Goal: Task Accomplishment & Management: Complete application form

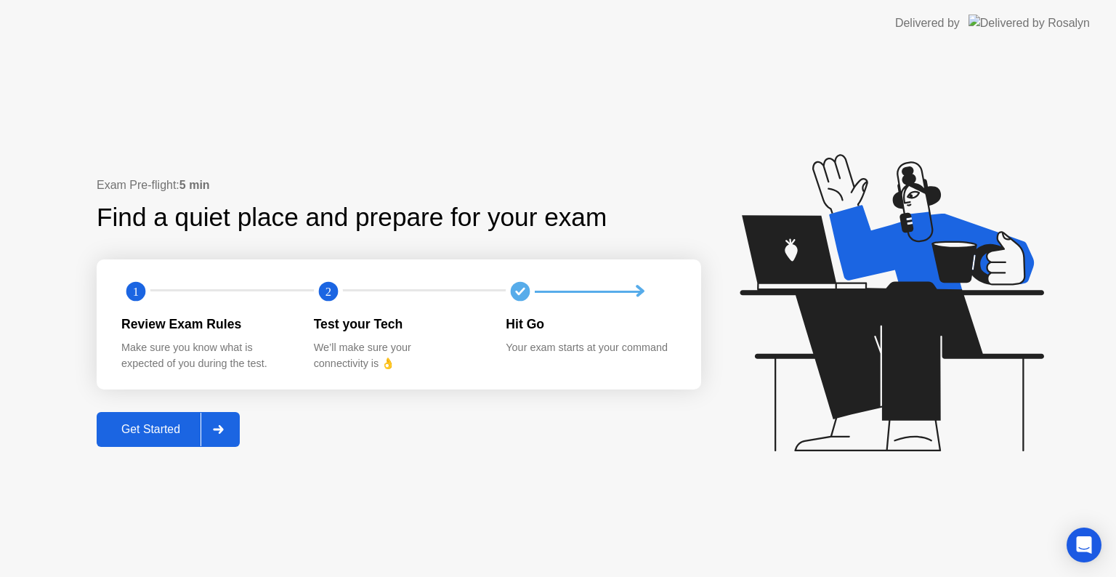
click at [164, 424] on div "Get Started" at bounding box center [151, 429] width 100 height 13
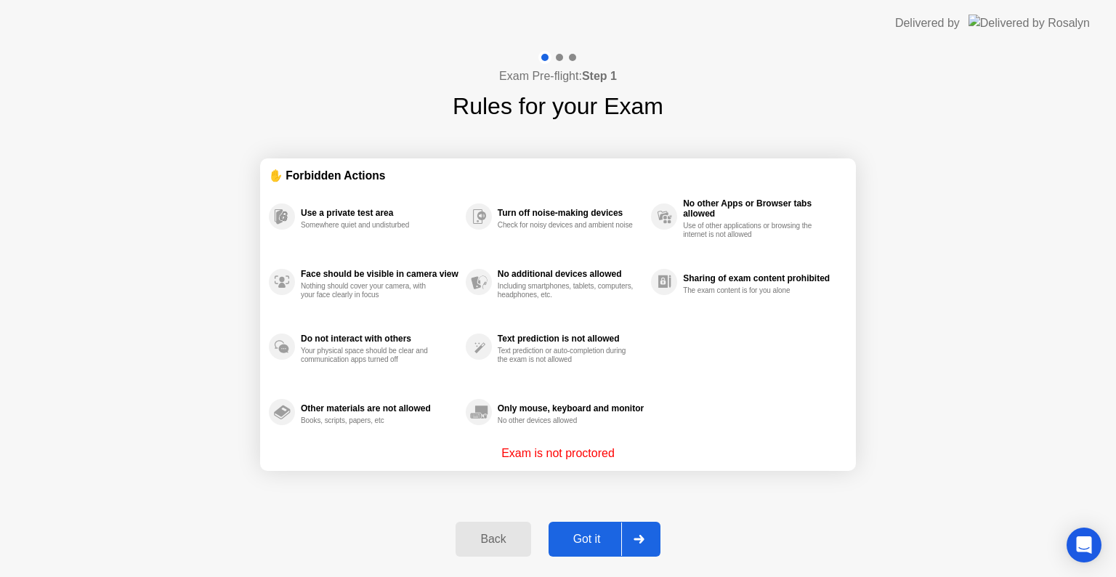
click at [573, 535] on div "Got it" at bounding box center [587, 539] width 68 height 13
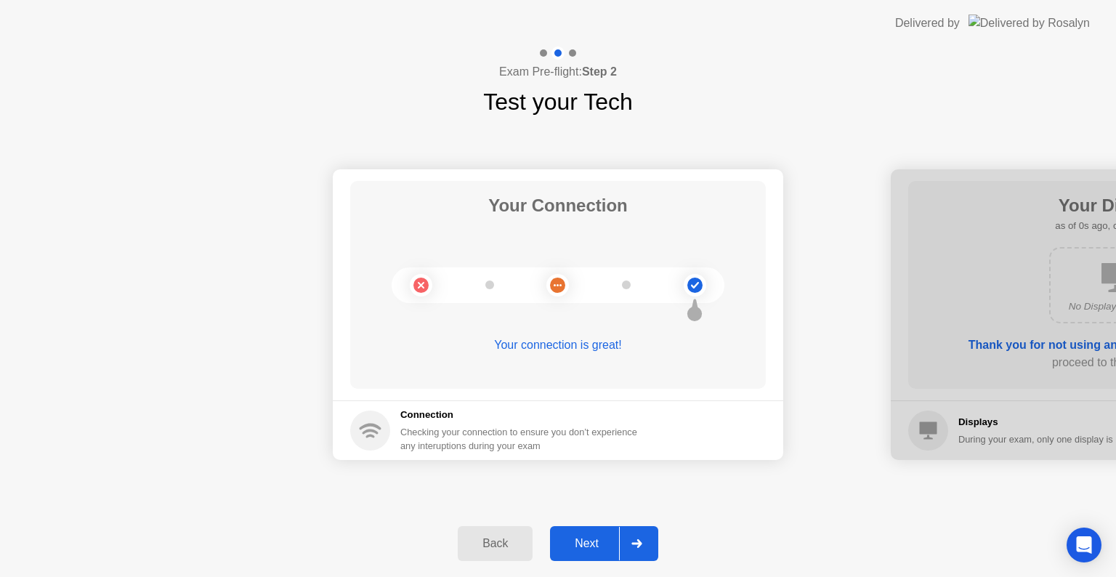
click at [573, 537] on div "Next" at bounding box center [586, 543] width 65 height 13
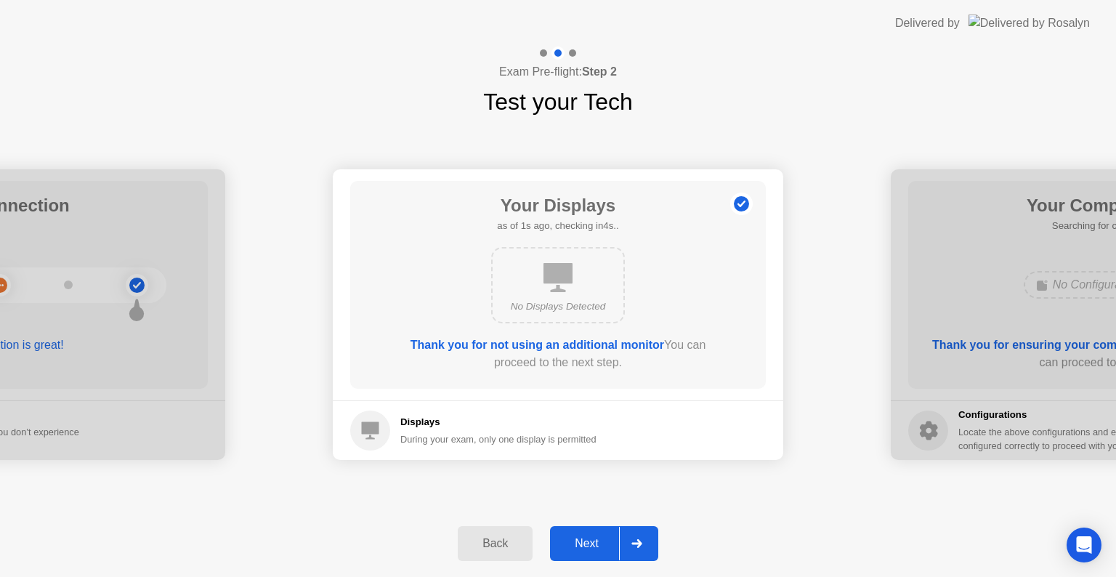
click at [573, 537] on div "Next" at bounding box center [586, 543] width 65 height 13
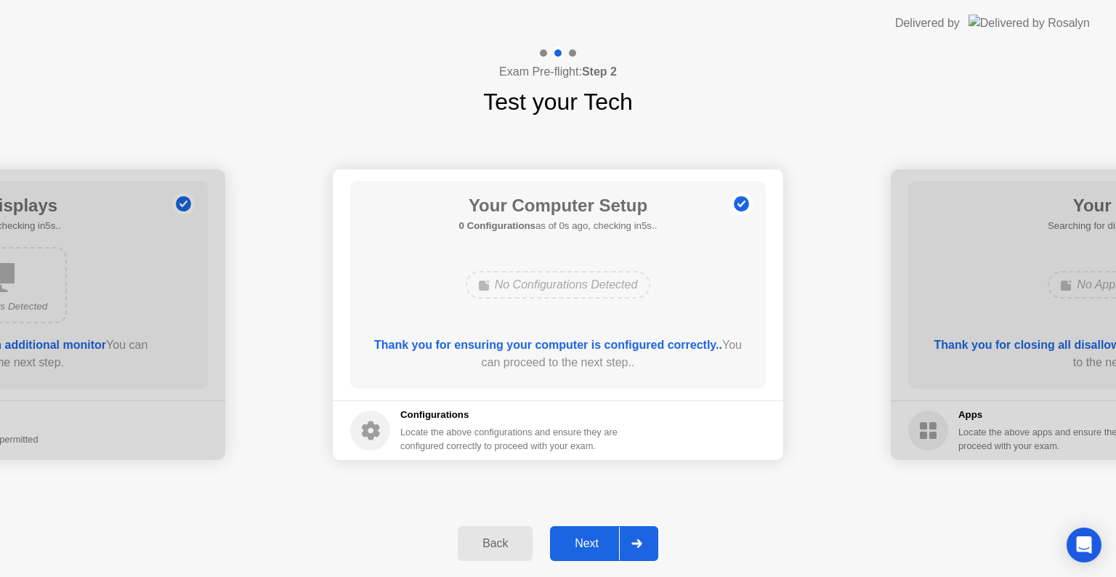
click at [573, 537] on div "Next" at bounding box center [586, 543] width 65 height 13
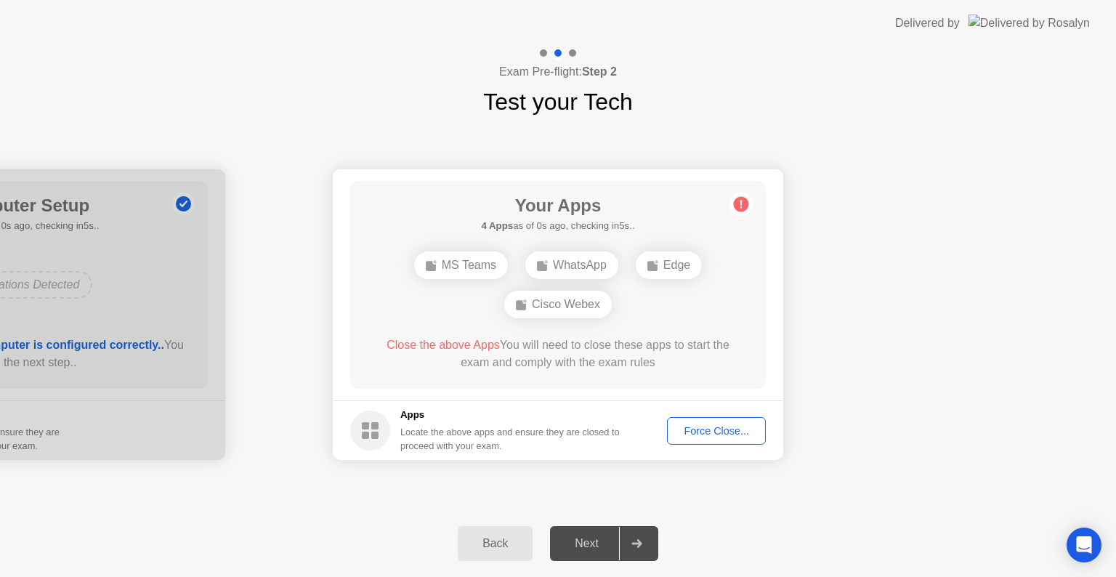
click at [573, 537] on div "Next" at bounding box center [586, 543] width 65 height 13
click at [745, 427] on div "Force Close..." at bounding box center [716, 431] width 89 height 12
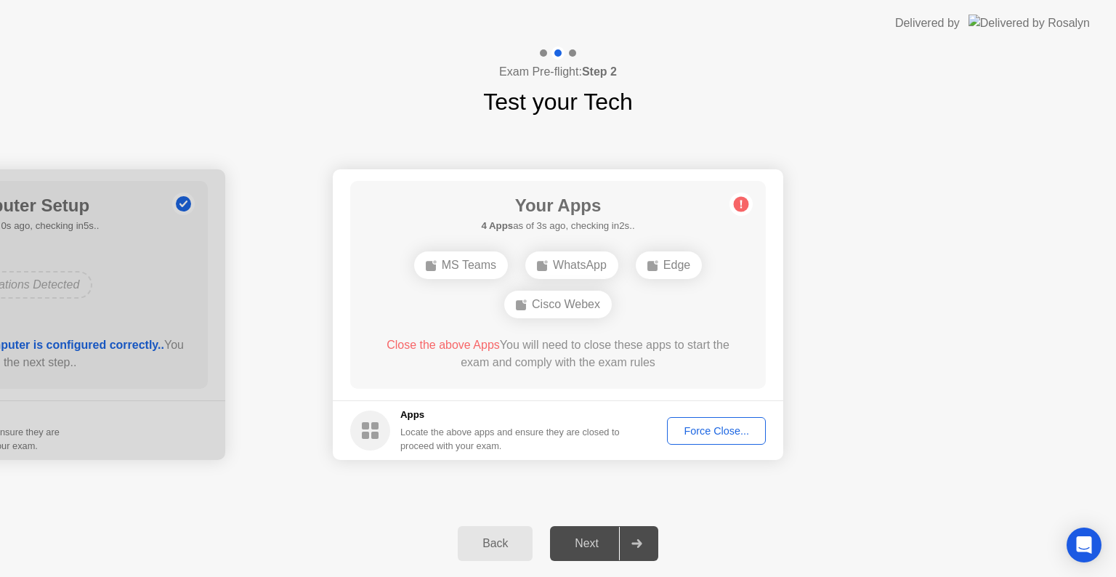
click at [725, 425] on div "Force Close..." at bounding box center [716, 431] width 89 height 12
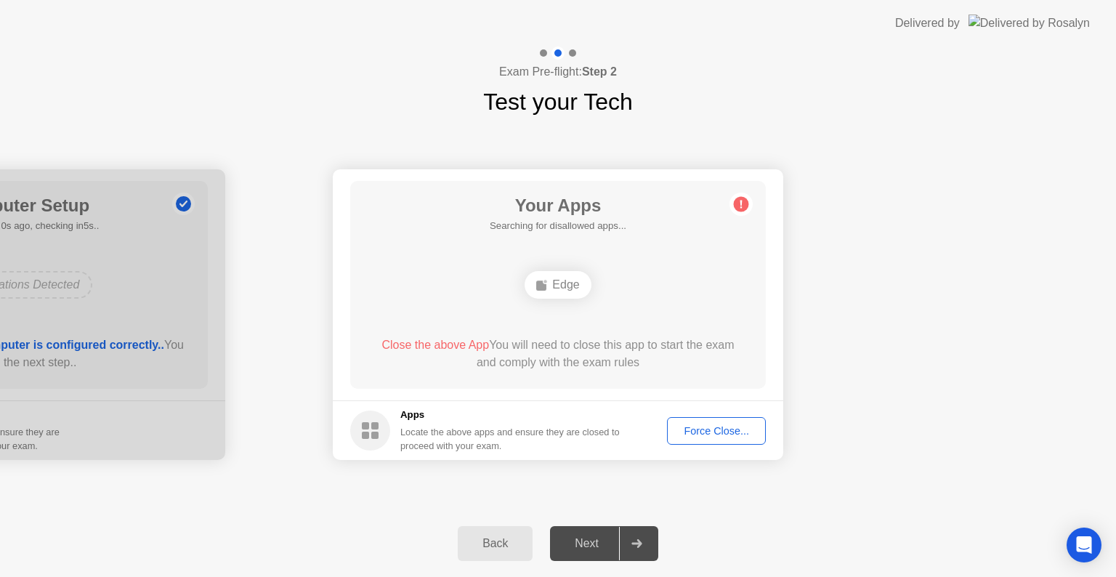
click at [711, 419] on button "Force Close..." at bounding box center [716, 431] width 99 height 28
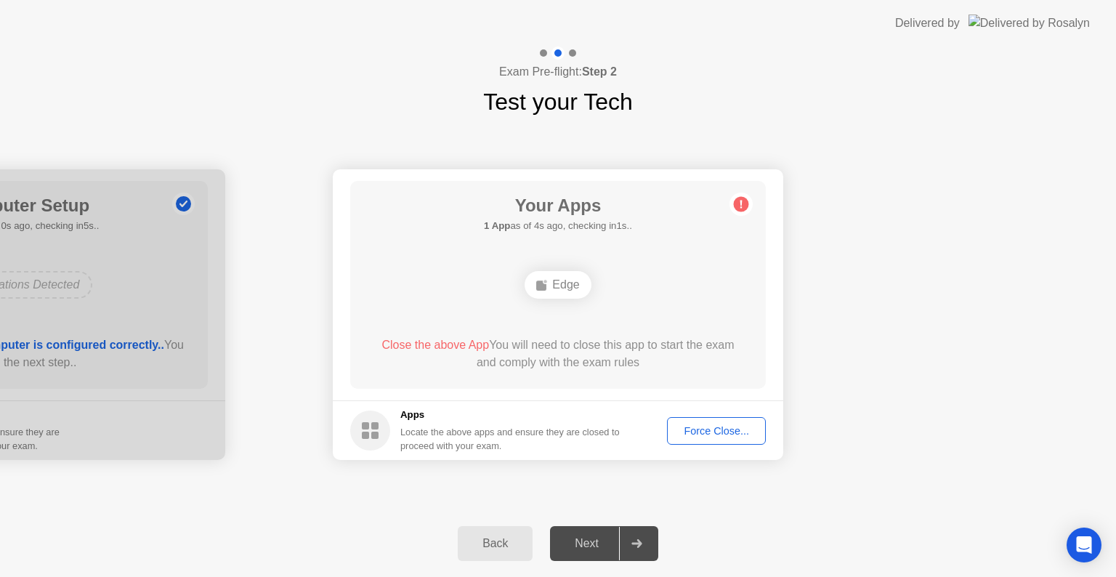
click at [707, 442] on button "Force Close..." at bounding box center [716, 431] width 99 height 28
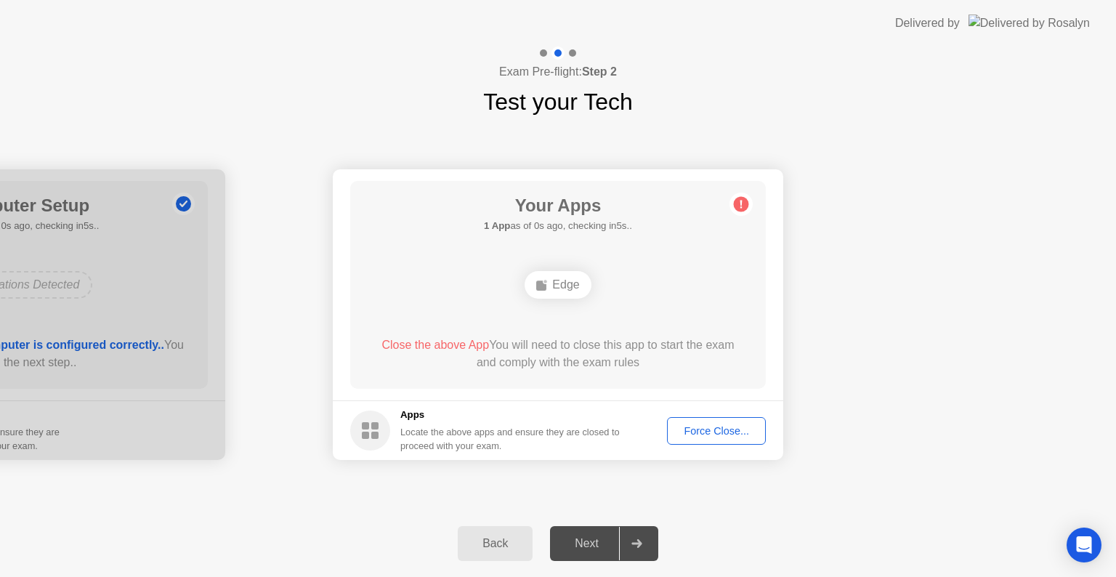
click at [716, 432] on div "Force Close..." at bounding box center [716, 431] width 89 height 12
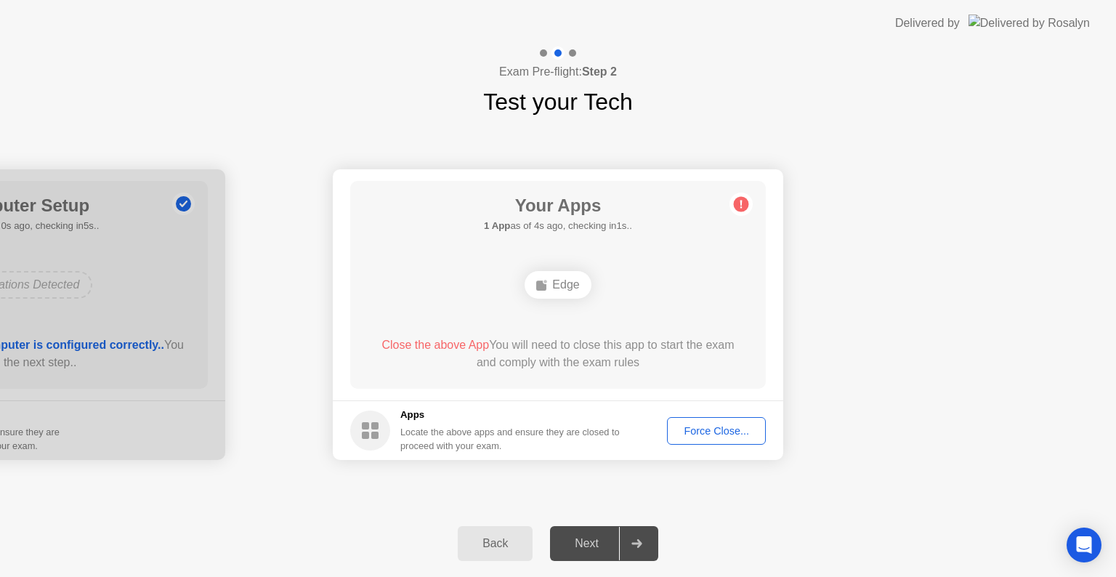
click at [577, 548] on div "Next" at bounding box center [586, 543] width 65 height 13
click at [703, 425] on div "Force Close..." at bounding box center [716, 431] width 89 height 12
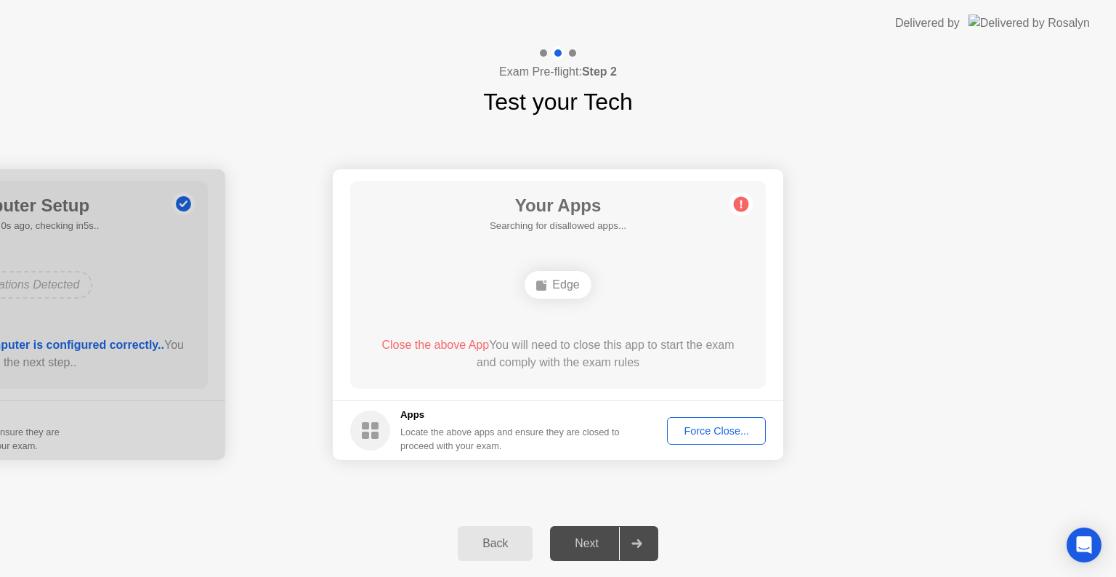
click at [730, 436] on div "Force Close..." at bounding box center [716, 431] width 89 height 12
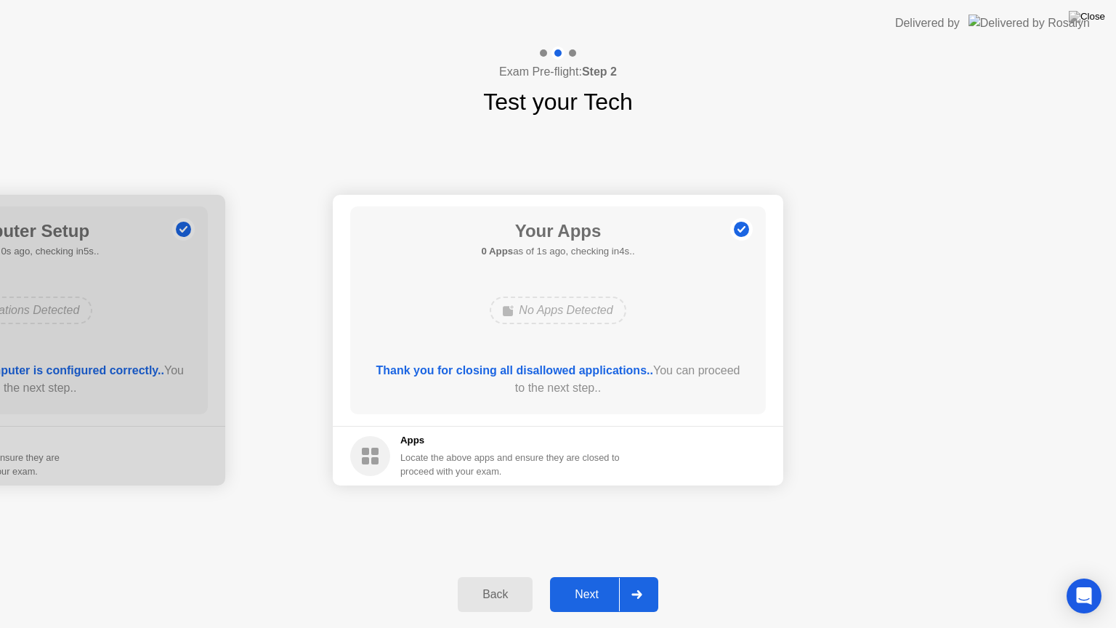
click at [594, 576] on div "Next" at bounding box center [586, 594] width 65 height 13
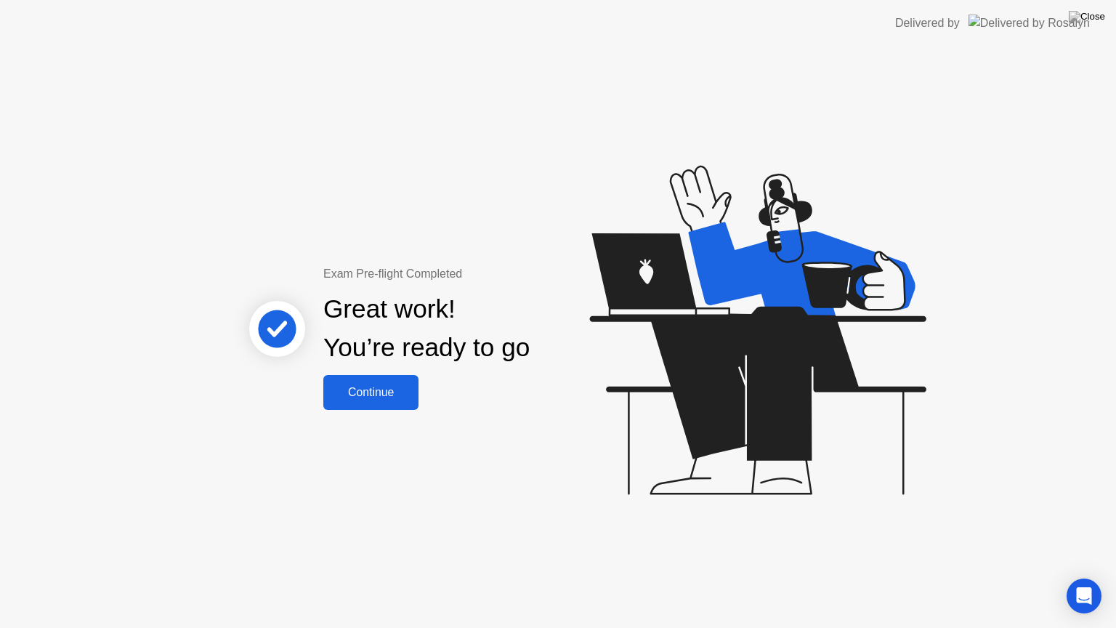
click at [374, 391] on div "Continue" at bounding box center [371, 392] width 86 height 13
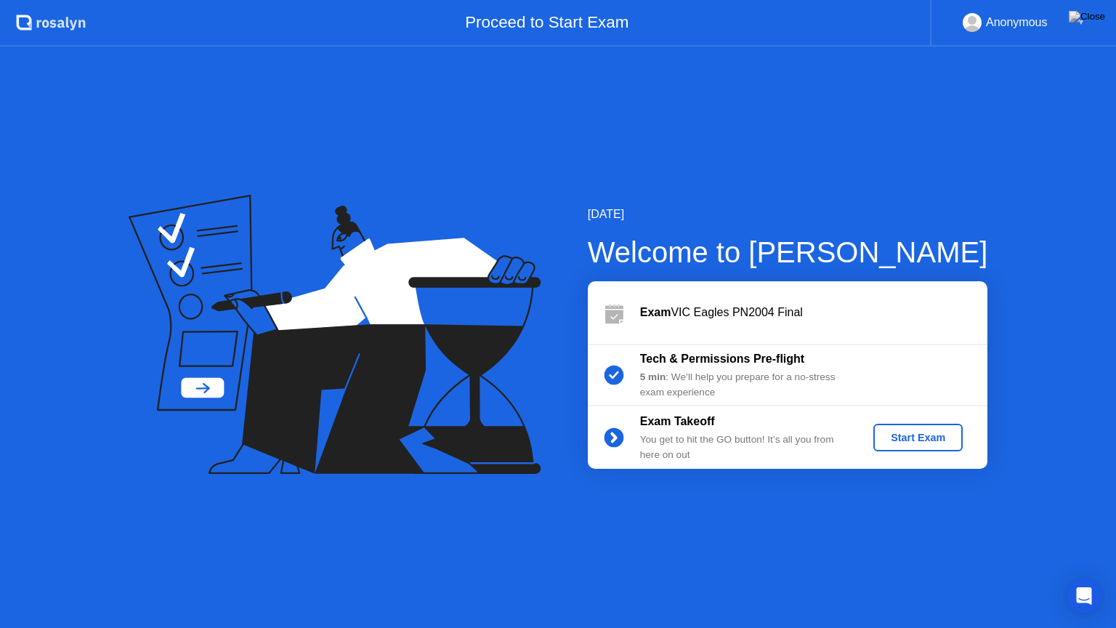
click at [925, 443] on div "Start Exam" at bounding box center [918, 438] width 78 height 12
